Goal: Transaction & Acquisition: Purchase product/service

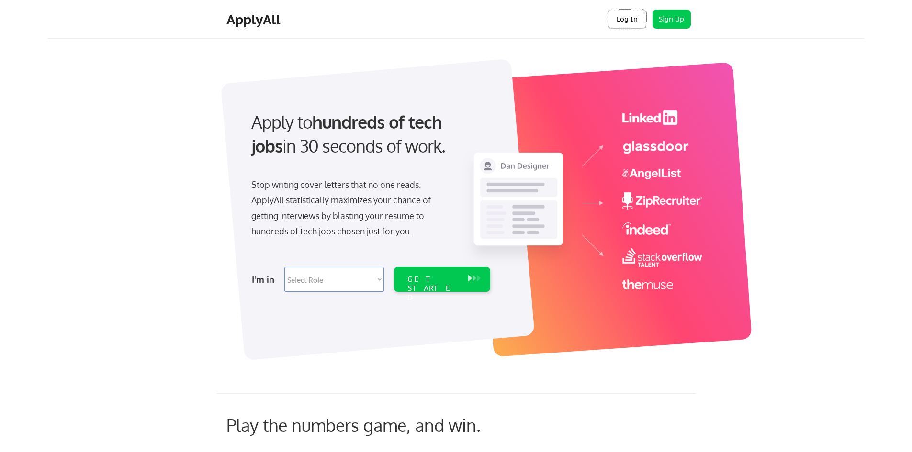
click at [627, 21] on button "Log In" at bounding box center [627, 19] width 38 height 19
click at [668, 21] on button "Sign Up" at bounding box center [671, 19] width 38 height 19
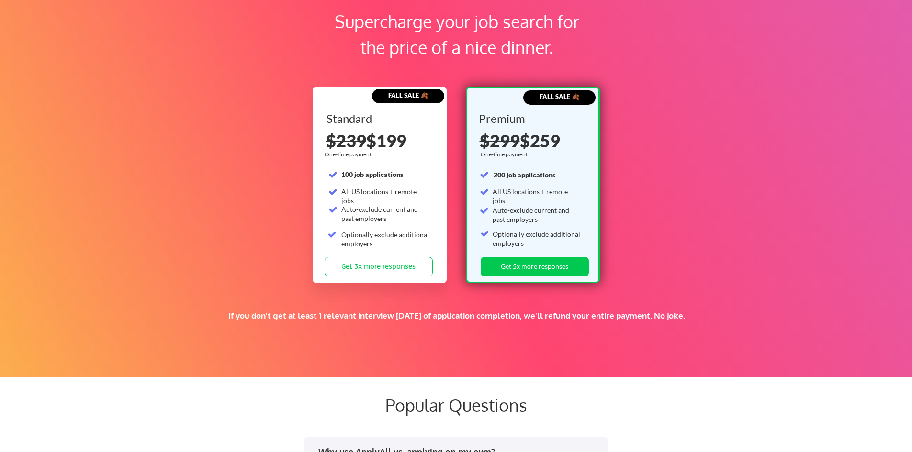
scroll to position [1435, 0]
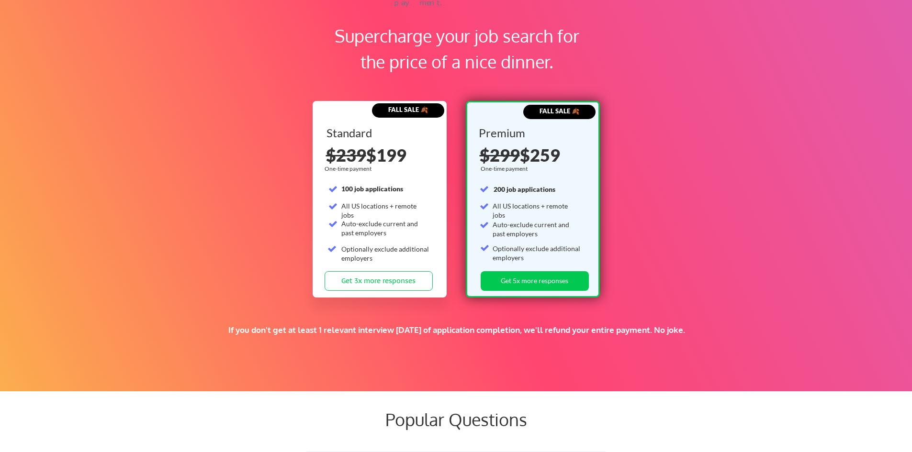
click at [397, 175] on div "Standard 100 job applications All US locations + remote jobs Auto-exclude curre…" at bounding box center [380, 199] width 108 height 144
click at [395, 159] on div "$239 $199" at bounding box center [380, 154] width 108 height 17
click at [399, 109] on strong "FALL SALE 🍂" at bounding box center [408, 110] width 40 height 8
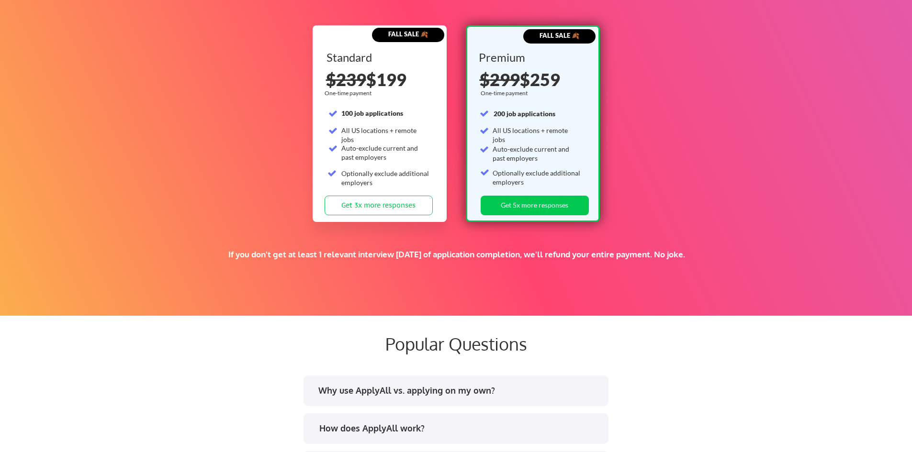
scroll to position [1510, 0]
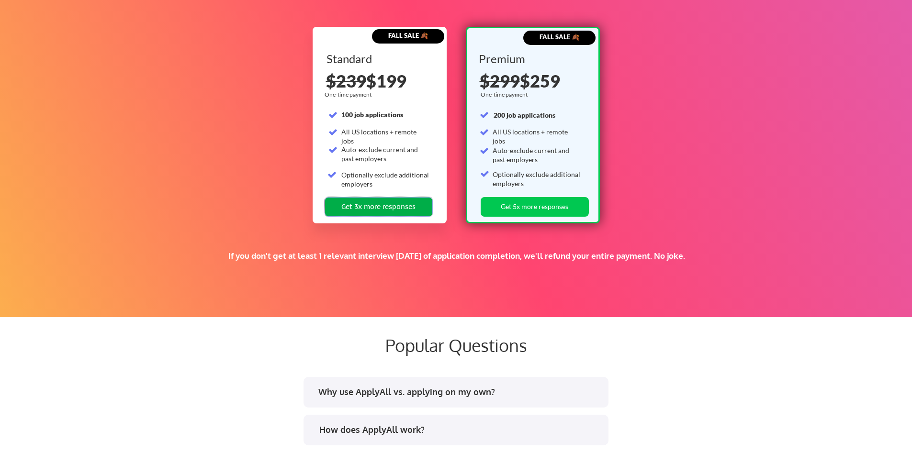
click at [389, 205] on button "Get 3x more responses" at bounding box center [378, 207] width 108 height 20
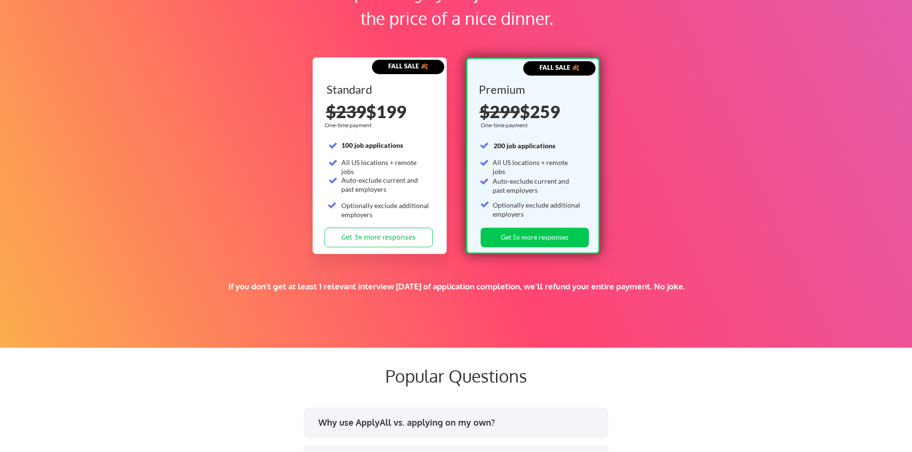
scroll to position [1462, 0]
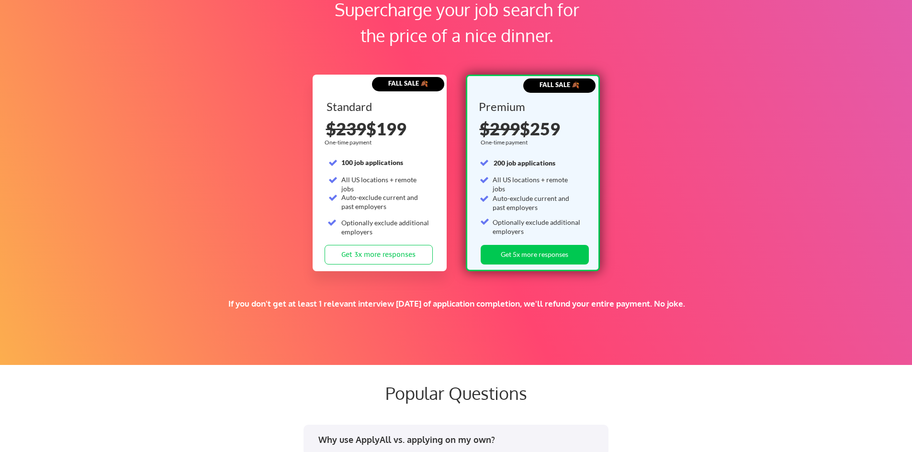
click at [394, 85] on strong "FALL SALE 🍂" at bounding box center [408, 83] width 40 height 8
click at [364, 103] on div "Standard" at bounding box center [378, 106] width 105 height 11
click at [358, 123] on s "$239" at bounding box center [346, 128] width 40 height 21
click at [359, 132] on s "$239" at bounding box center [346, 128] width 40 height 21
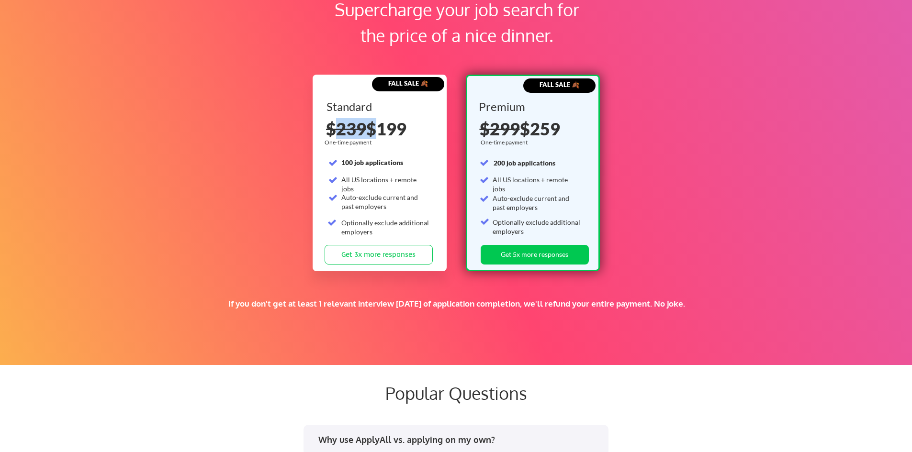
click at [359, 132] on s "$239" at bounding box center [346, 128] width 40 height 21
click at [358, 145] on div "One-time payment" at bounding box center [349, 143] width 50 height 8
click at [359, 151] on div "Standard 100 job applications All US locations + remote jobs Auto-exclude curre…" at bounding box center [380, 173] width 108 height 144
click at [383, 168] on div "Standard 100 job applications All US locations + remote jobs Auto-exclude curre…" at bounding box center [380, 173] width 108 height 144
click at [404, 187] on div "Standard 100 job applications All US locations + remote jobs Auto-exclude curre…" at bounding box center [380, 173] width 108 height 144
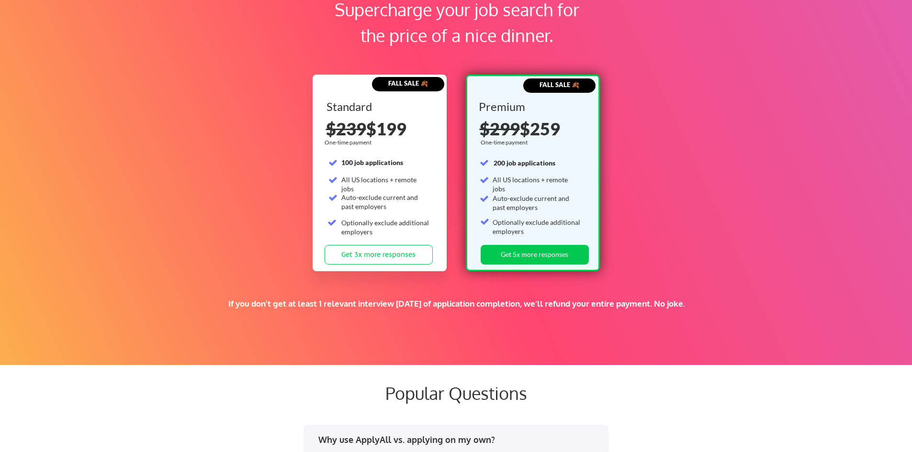
click at [407, 87] on strong "FALL SALE 🍂" at bounding box center [408, 83] width 40 height 8
click at [405, 83] on strong "FALL SALE 🍂" at bounding box center [408, 83] width 40 height 8
click at [415, 133] on div "$239 $199" at bounding box center [380, 128] width 108 height 17
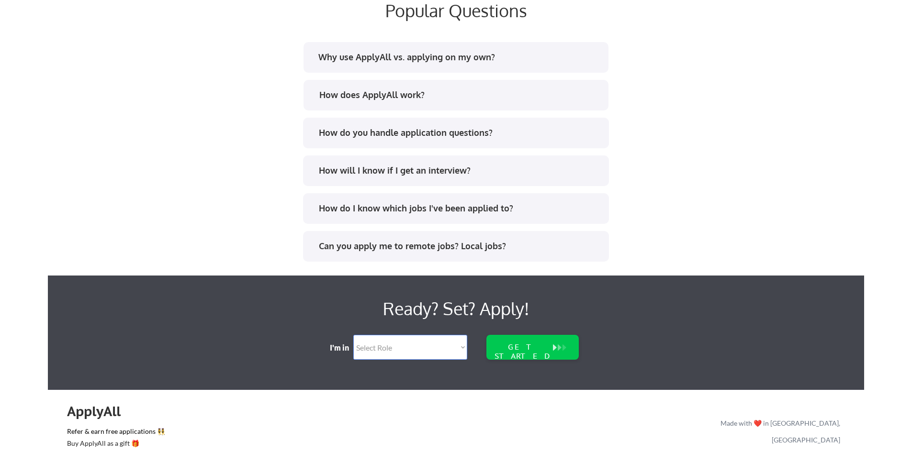
scroll to position [1892, 0]
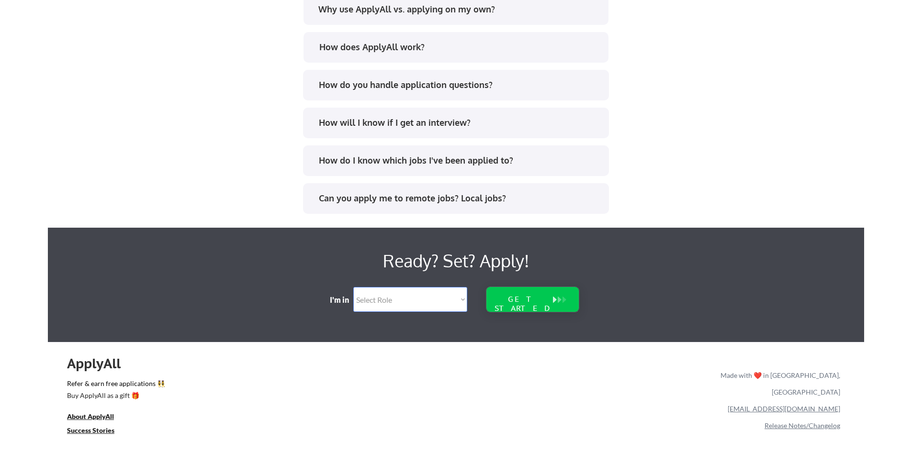
click at [522, 299] on div "GET STARTED" at bounding box center [522, 304] width 61 height 18
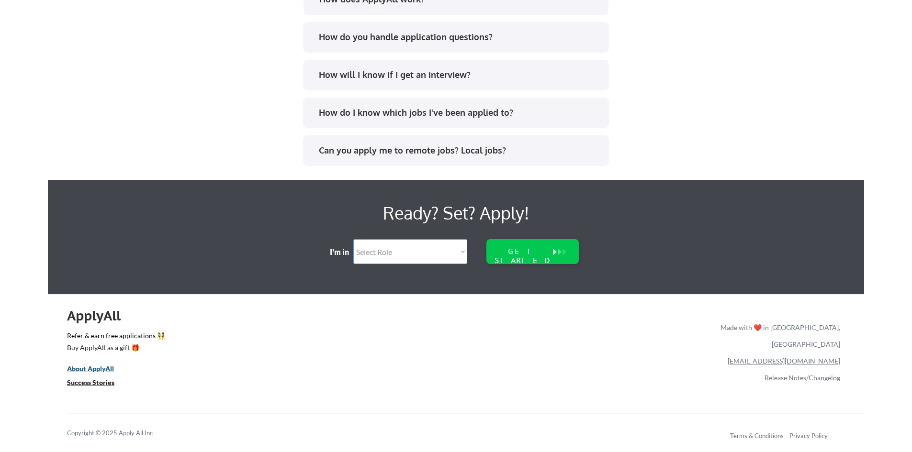
click at [106, 368] on u "About ApplyAll" at bounding box center [90, 369] width 47 height 8
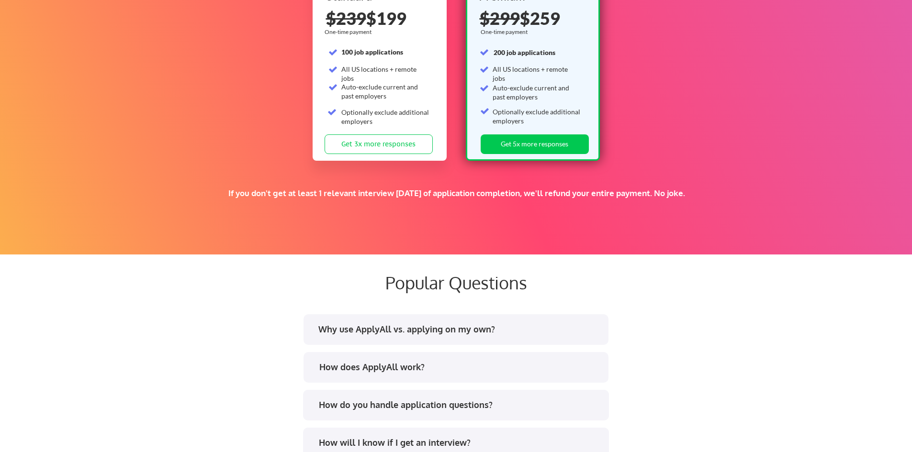
scroll to position [1557, 0]
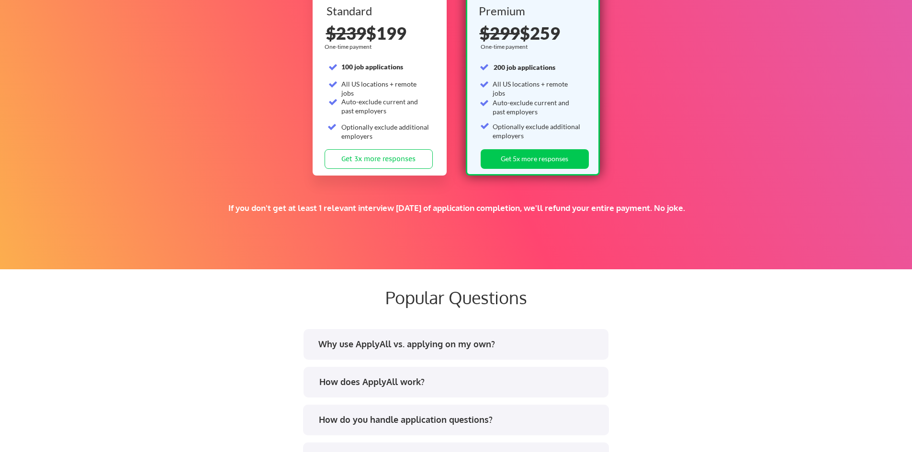
click at [379, 255] on div "Supercharge your job search for the price of a nice dinner. FALL SALE 🍂 Standar…" at bounding box center [456, 65] width 912 height 407
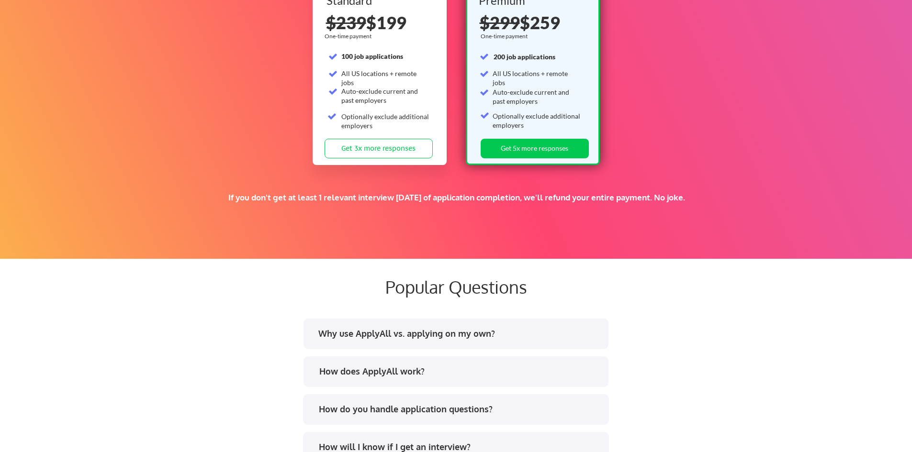
scroll to position [1510, 0]
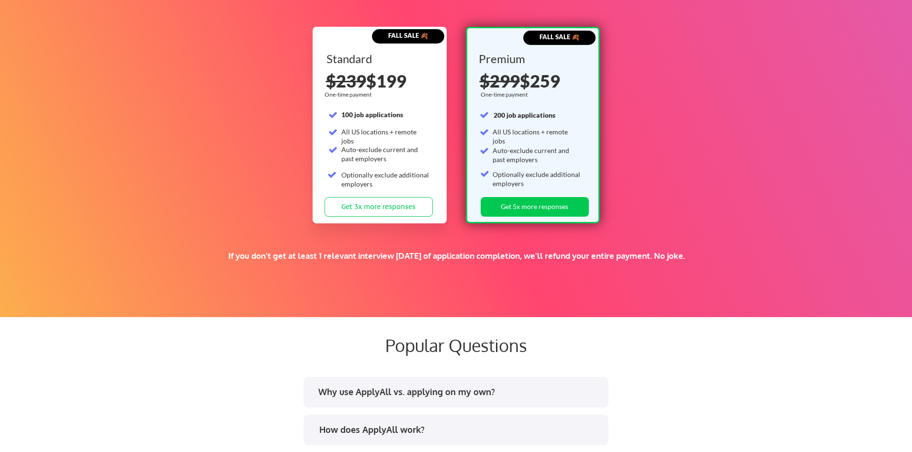
click at [523, 157] on div "Auto-exclude current and past employers" at bounding box center [536, 155] width 89 height 19
click at [406, 150] on div "Auto-exclude current and past employers" at bounding box center [385, 154] width 89 height 19
click at [383, 206] on button "Get 3x more responses" at bounding box center [378, 207] width 108 height 20
